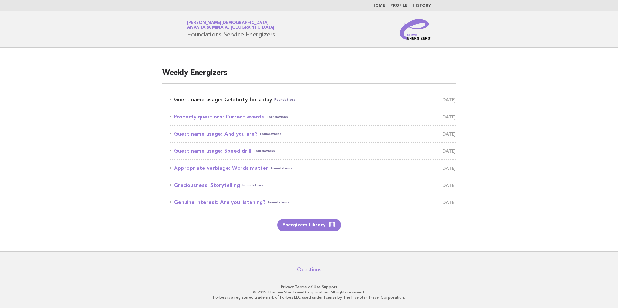
click at [221, 102] on link "Guest name usage: Celebrity for a day Foundations [DATE]" at bounding box center [313, 99] width 286 height 9
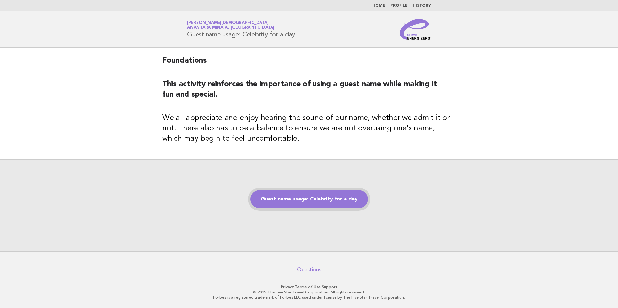
click at [323, 200] on link "Guest name usage: Celebrity for a day" at bounding box center [309, 199] width 117 height 18
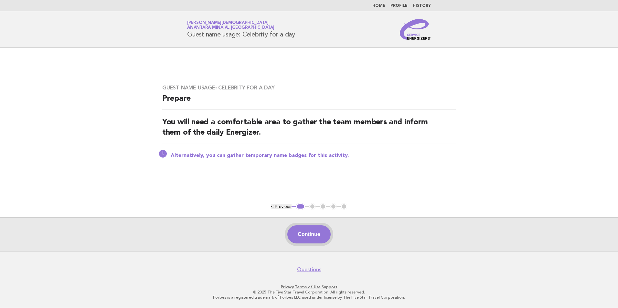
click at [307, 234] on button "Continue" at bounding box center [308, 235] width 43 height 18
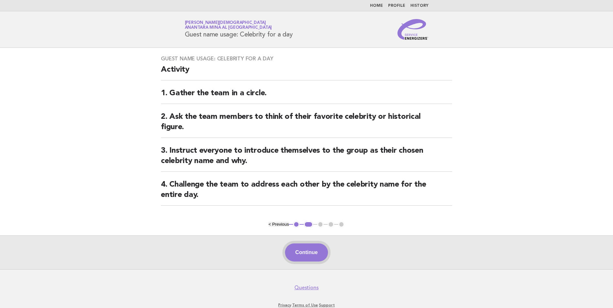
click at [301, 262] on button "Continue" at bounding box center [306, 253] width 43 height 18
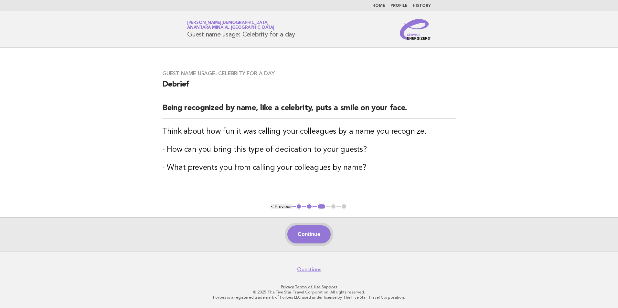
click at [311, 239] on button "Continue" at bounding box center [308, 235] width 43 height 18
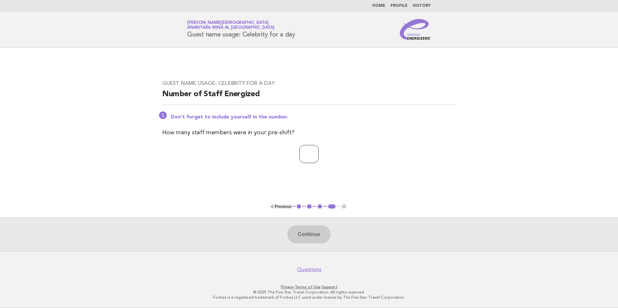
click at [307, 154] on input "number" at bounding box center [308, 154] width 19 height 18
type input "*"
click at [309, 239] on button "Continue" at bounding box center [308, 235] width 43 height 18
